Goal: Task Accomplishment & Management: Manage account settings

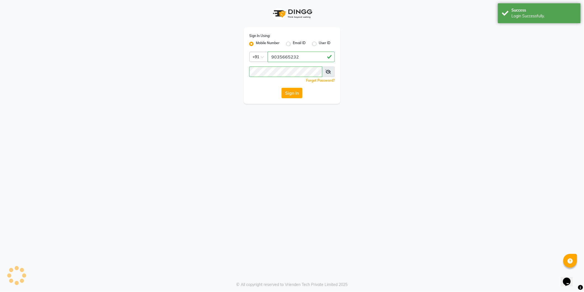
select select "106"
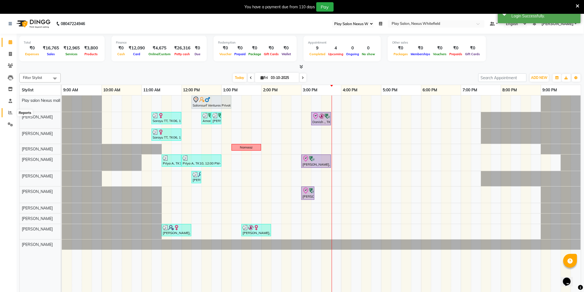
click at [9, 114] on icon at bounding box center [10, 112] width 4 height 4
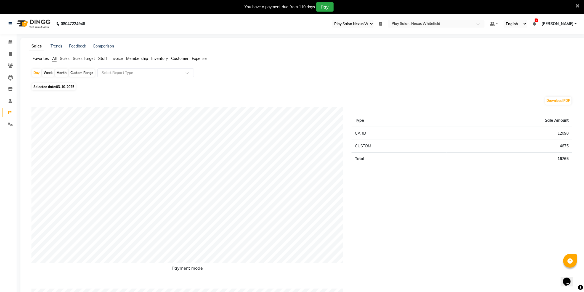
click at [62, 73] on div "Month" at bounding box center [61, 73] width 13 height 8
select select "10"
select select "2025"
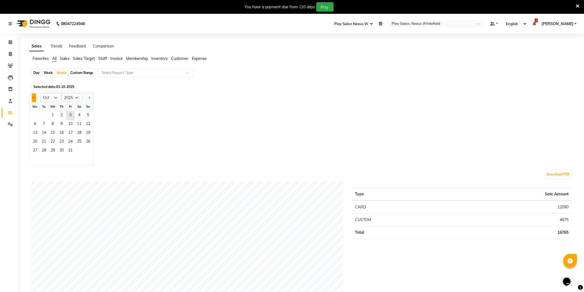
click at [33, 98] on button "Previous month" at bounding box center [34, 97] width 4 height 9
select select "9"
click at [34, 115] on span "1" at bounding box center [35, 115] width 9 height 9
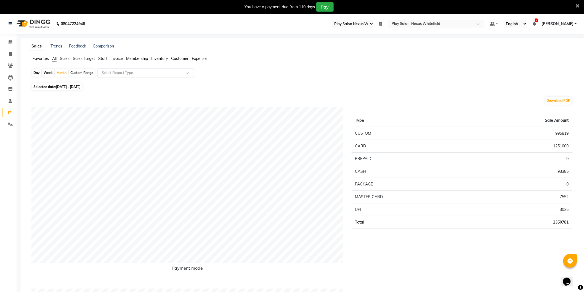
click at [119, 73] on input "text" at bounding box center [141, 73] width 80 height 6
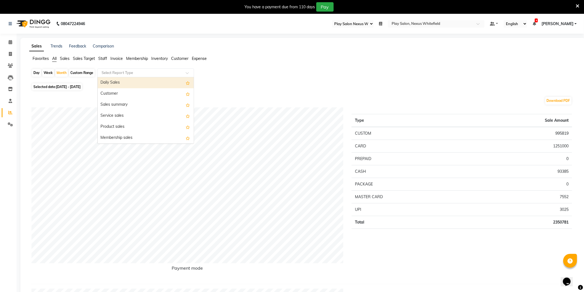
click at [117, 83] on div "Daily Sales" at bounding box center [146, 82] width 96 height 11
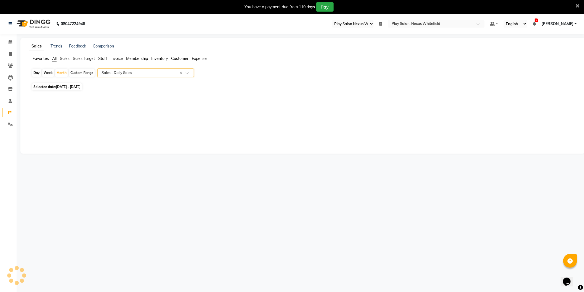
select select "full_report"
select select "csv"
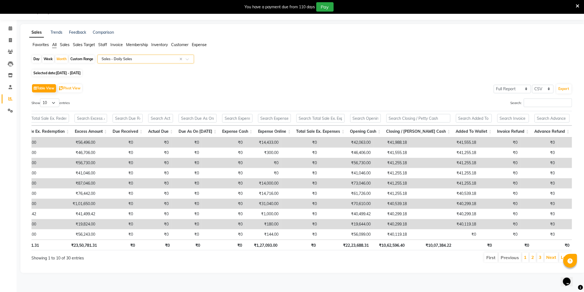
scroll to position [0, 343]
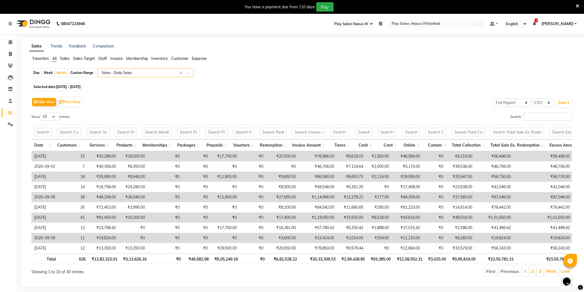
drag, startPoint x: 97, startPoint y: 1, endPoint x: 207, endPoint y: 60, distance: 124.2
click at [248, 61] on ul "Favorites All Sales Sales Target Staff Invoice Membership Inventory Customer Ex…" at bounding box center [303, 59] width 548 height 6
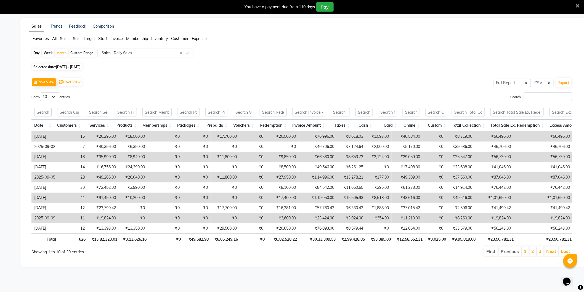
select select "106"
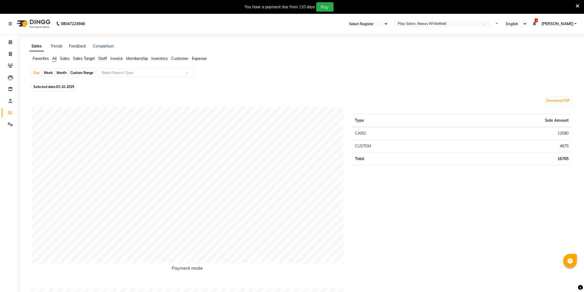
select select "106"
click at [10, 43] on icon at bounding box center [11, 42] width 4 height 4
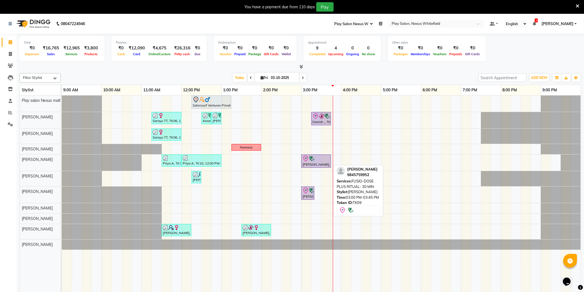
click at [316, 163] on div "[PERSON_NAME], TK09, 03:00 PM-03:45 PM, FUSIO-DOSE PLUS RITUAL- 30 MIN" at bounding box center [316, 162] width 28 height 12
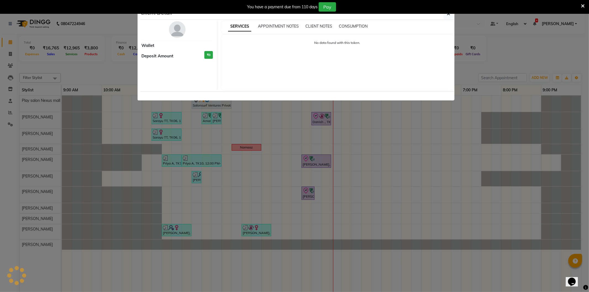
select select "8"
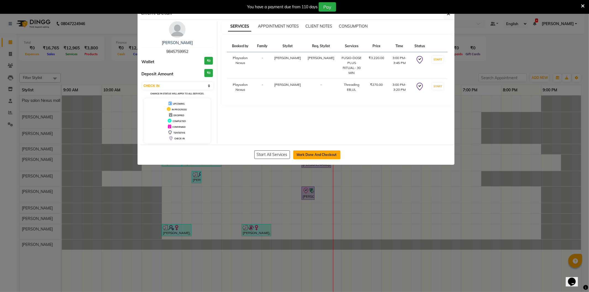
click at [313, 156] on button "Mark Done And Checkout" at bounding box center [316, 155] width 47 height 9
select select "service"
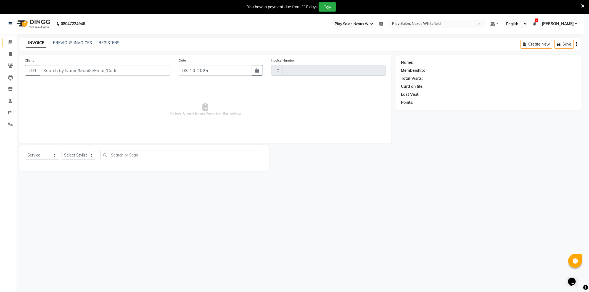
type input "3874"
select select "8356"
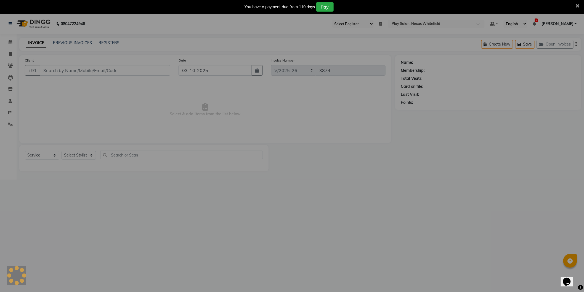
type input "9845759952"
select select "81392"
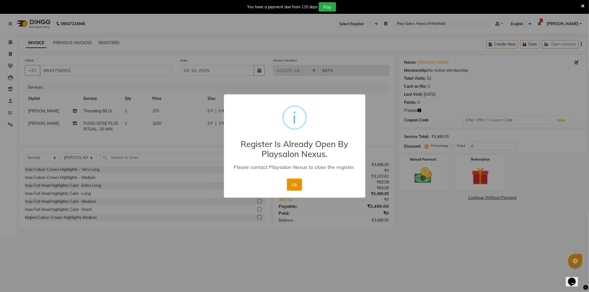
click at [295, 183] on button "Ok" at bounding box center [294, 185] width 15 height 12
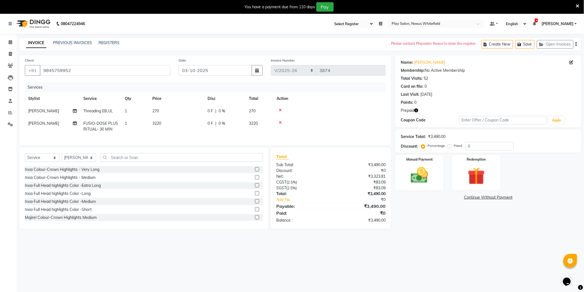
click at [573, 22] on span "[PERSON_NAME]" at bounding box center [558, 24] width 32 height 6
click at [553, 49] on link "Sign out" at bounding box center [549, 52] width 51 height 9
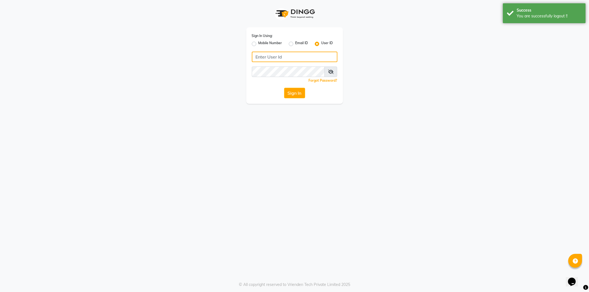
type input "9606078826"
drag, startPoint x: 252, startPoint y: 43, endPoint x: 256, endPoint y: 43, distance: 3.3
click at [259, 43] on label "Mobile Number" at bounding box center [271, 44] width 24 height 7
click at [259, 43] on input "Mobile Number" at bounding box center [261, 43] width 4 height 4
radio input "true"
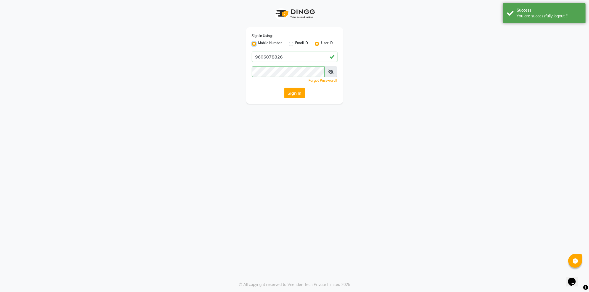
radio input "false"
click at [286, 60] on input "Username" at bounding box center [303, 57] width 67 height 10
type input "9606078826"
click at [299, 93] on button "Sign In" at bounding box center [294, 93] width 21 height 10
